Goal: Register for event/course

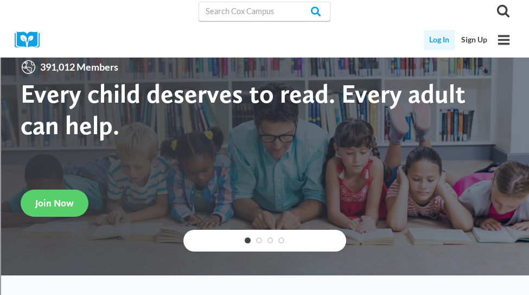
click at [445, 40] on link "Log In" at bounding box center [440, 40] width 32 height 20
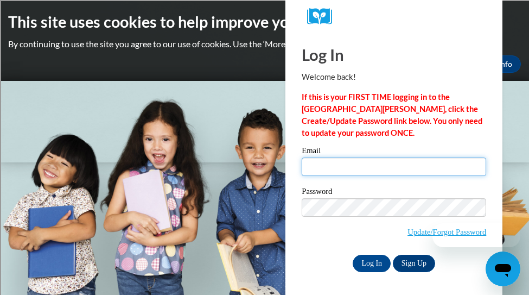
click at [349, 172] on input "Email" at bounding box center [394, 166] width 185 height 18
type input "mmautner@shorewood.k12.wi.us"
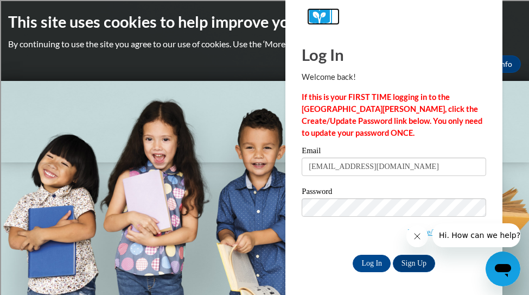
click at [307, 8] on link at bounding box center [394, 16] width 174 height 17
click at [365, 260] on input "Log In" at bounding box center [372, 263] width 38 height 17
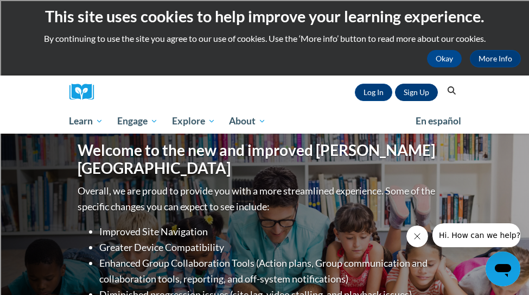
scroll to position [10, 0]
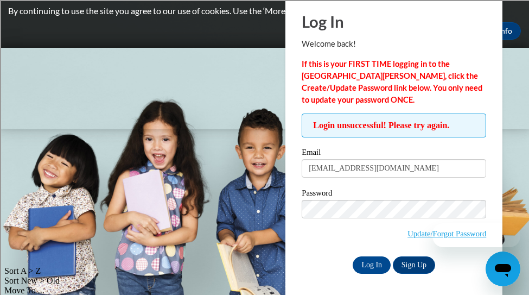
scroll to position [35, 0]
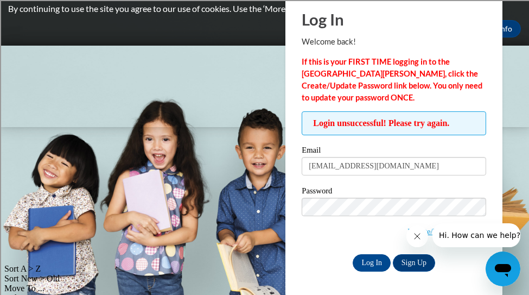
click at [354, 224] on span "Update/Forgot Password" at bounding box center [394, 220] width 185 height 45
click at [355, 218] on span "Update/Forgot Password" at bounding box center [394, 220] width 185 height 45
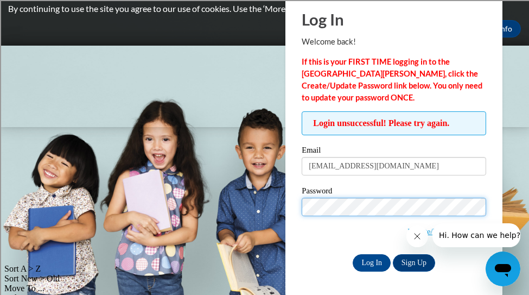
click at [353, 254] on input "Log In" at bounding box center [372, 262] width 38 height 17
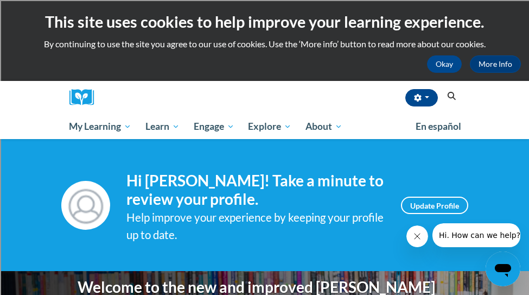
click at [453, 101] on button "Search" at bounding box center [452, 96] width 16 height 13
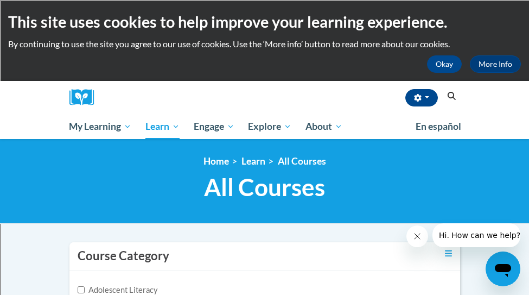
click at [459, 93] on button "Search" at bounding box center [452, 96] width 16 height 13
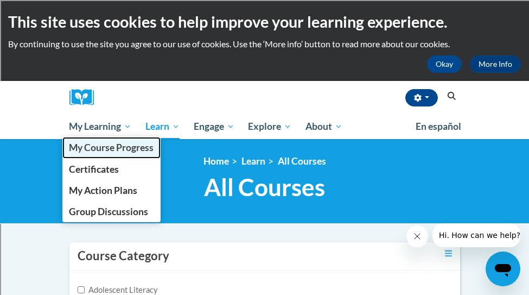
click at [96, 150] on span "My Course Progress" at bounding box center [111, 147] width 85 height 11
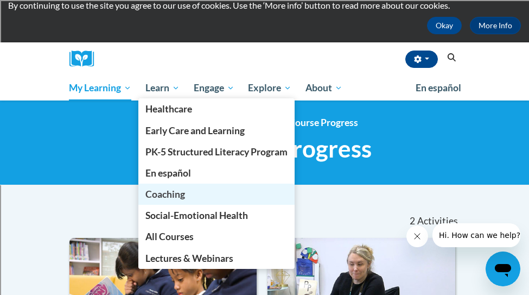
scroll to position [43, 0]
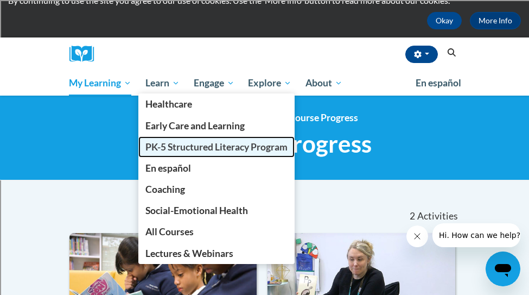
click at [197, 146] on span "PK-5 Structured Literacy Program" at bounding box center [217, 146] width 142 height 11
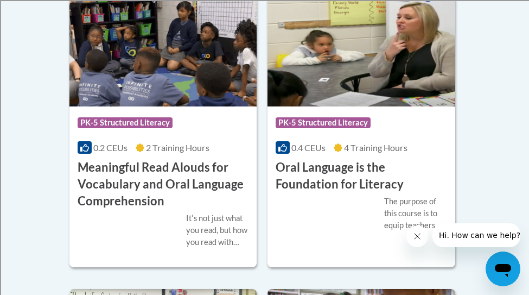
scroll to position [1049, 0]
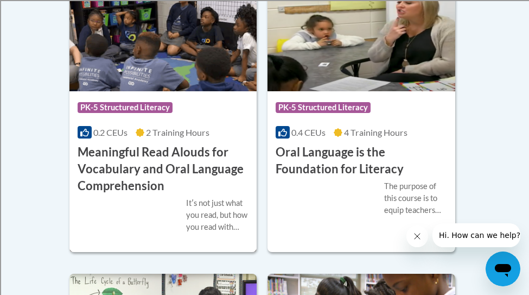
click at [188, 162] on h3 "Meaningful Read Alouds for Vocabulary and Oral Language Comprehension" at bounding box center [164, 169] width 172 height 50
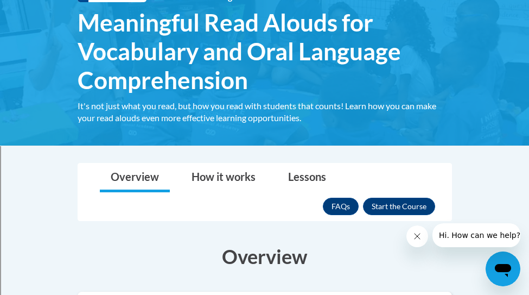
scroll to position [197, 0]
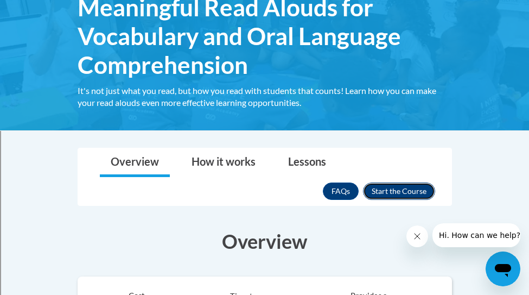
click at [401, 189] on button "Enroll" at bounding box center [399, 190] width 72 height 17
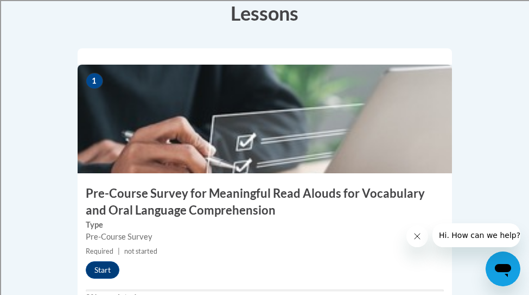
scroll to position [416, 0]
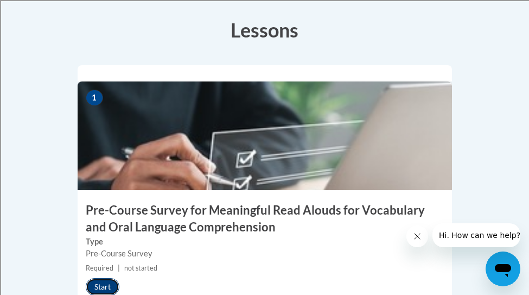
click at [99, 278] on button "Start" at bounding box center [103, 286] width 34 height 17
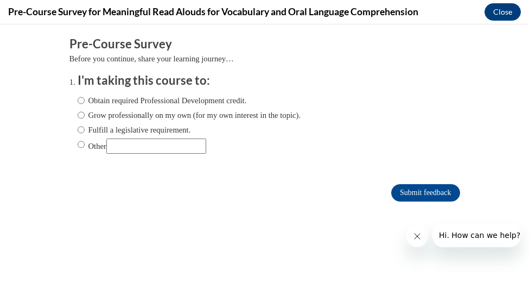
scroll to position [0, 0]
click at [82, 103] on input "Obtain required Professional Development credit." at bounding box center [81, 100] width 7 height 12
radio input "true"
click at [81, 132] on input "Fulfill a legislative requirement." at bounding box center [81, 130] width 7 height 12
radio input "true"
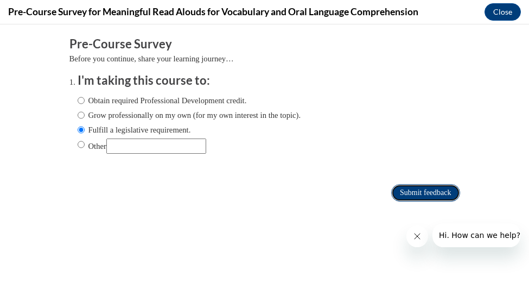
click at [441, 187] on input "Submit feedback" at bounding box center [425, 192] width 68 height 17
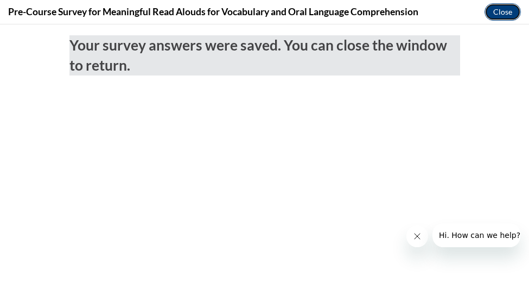
click at [509, 12] on button "Close" at bounding box center [503, 11] width 36 height 17
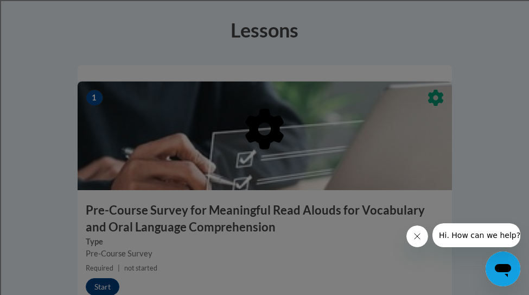
click at [264, 134] on div at bounding box center [265, 184] width 375 height 206
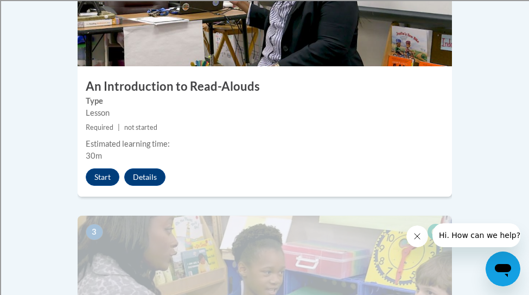
scroll to position [807, 0]
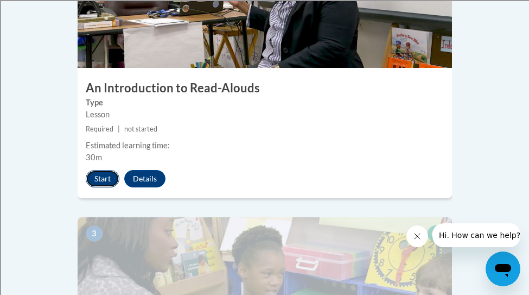
click at [104, 170] on button "Start" at bounding box center [103, 178] width 34 height 17
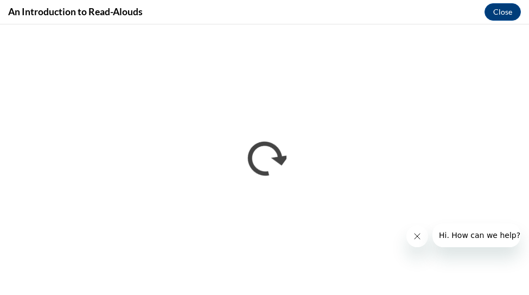
scroll to position [0, 0]
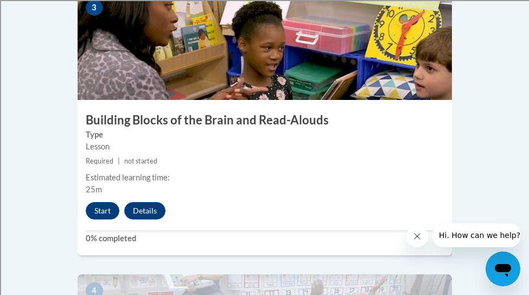
scroll to position [1058, 0]
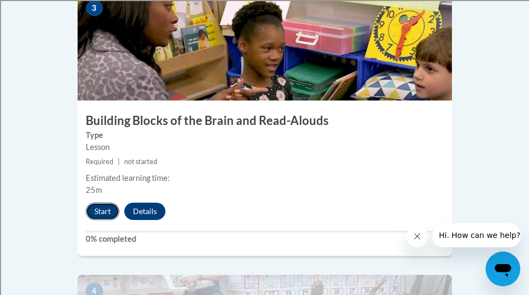
click at [102, 203] on button "Start" at bounding box center [103, 211] width 34 height 17
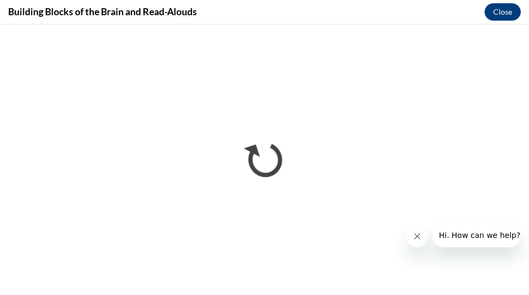
scroll to position [0, 0]
